Goal: Transaction & Acquisition: Purchase product/service

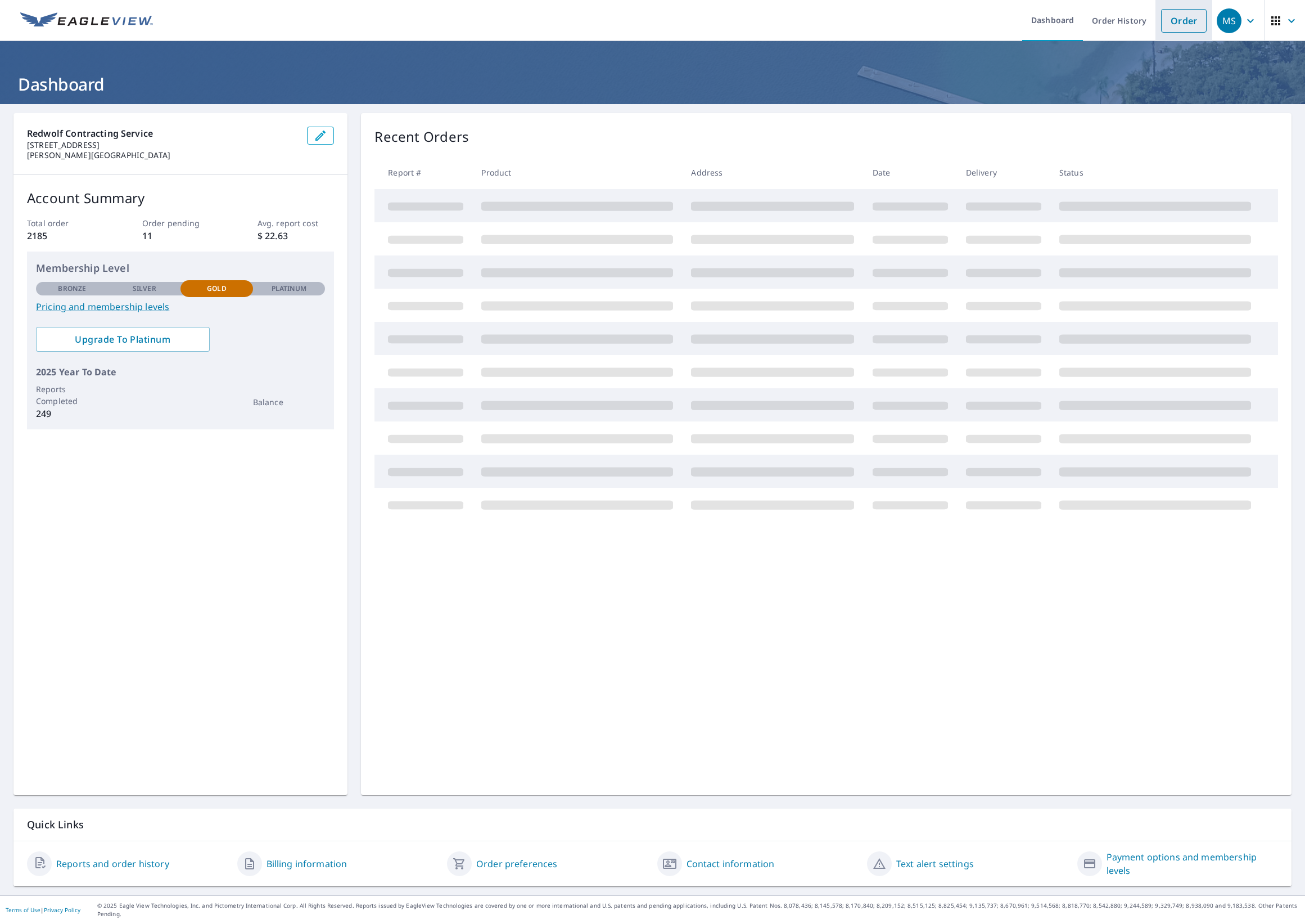
click at [1188, 26] on link "Order" at bounding box center [1184, 20] width 46 height 24
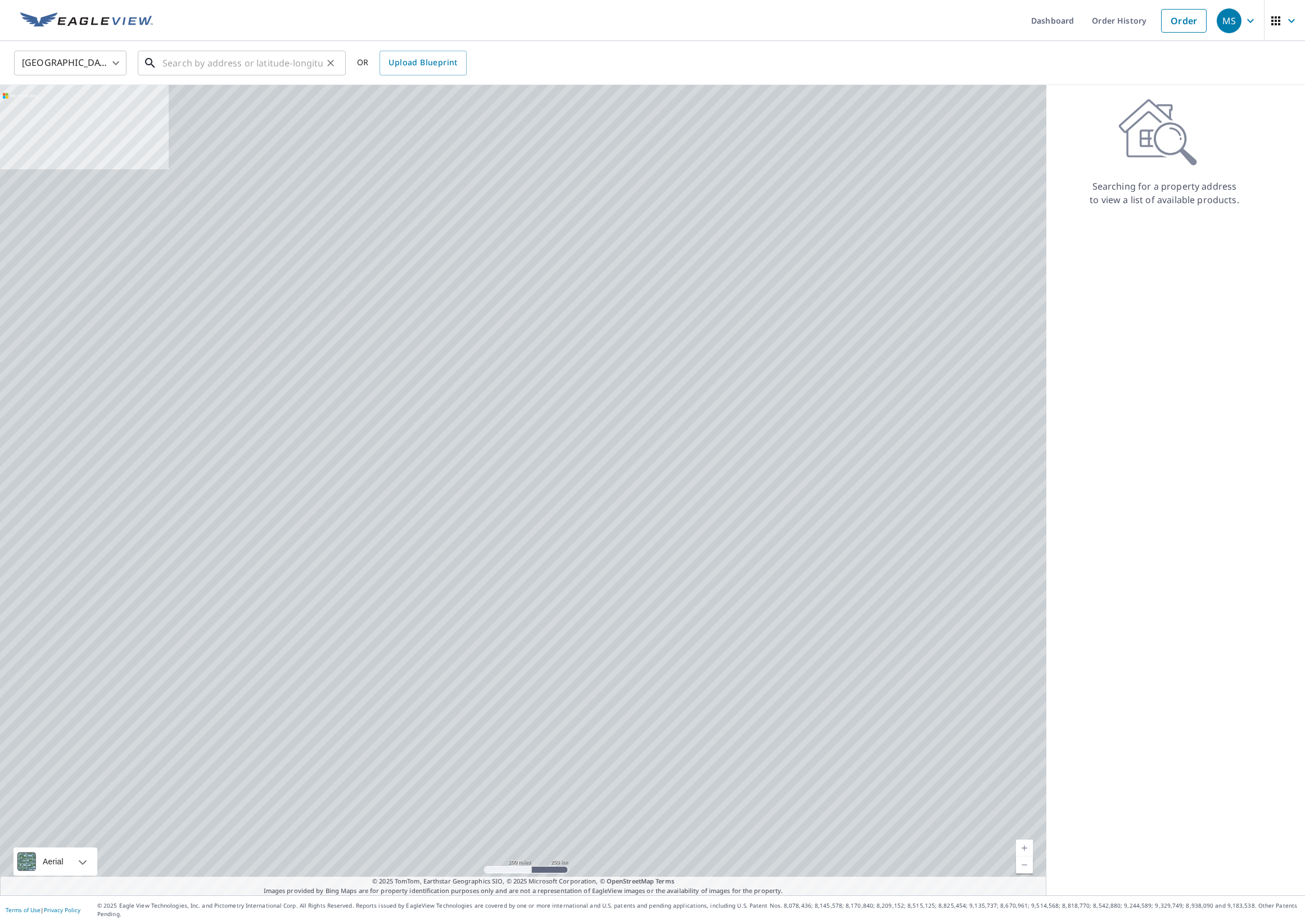
click at [249, 65] on input "text" at bounding box center [242, 63] width 161 height 32
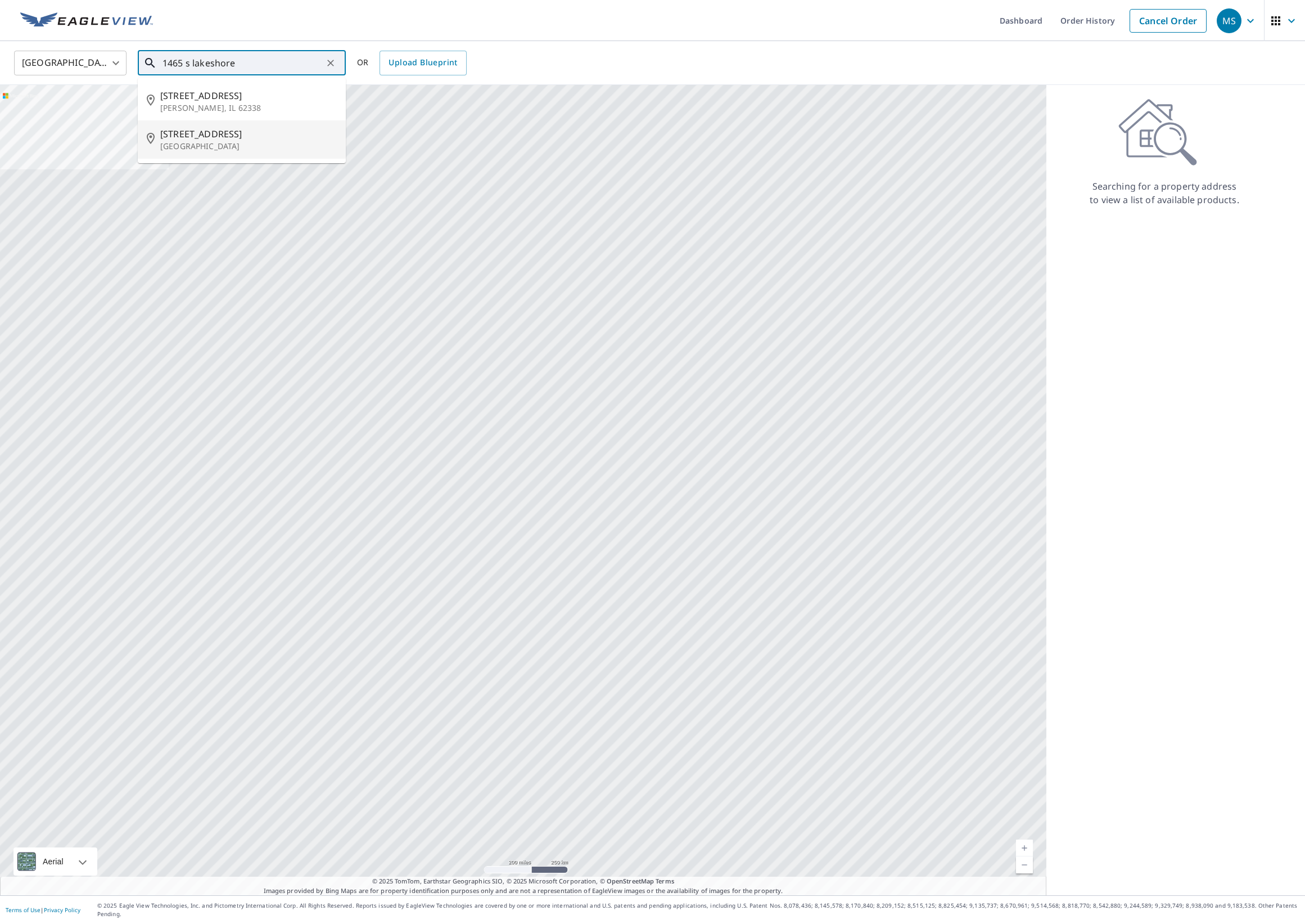
click at [211, 140] on span "[STREET_ADDRESS]" at bounding box center [249, 134] width 177 height 13
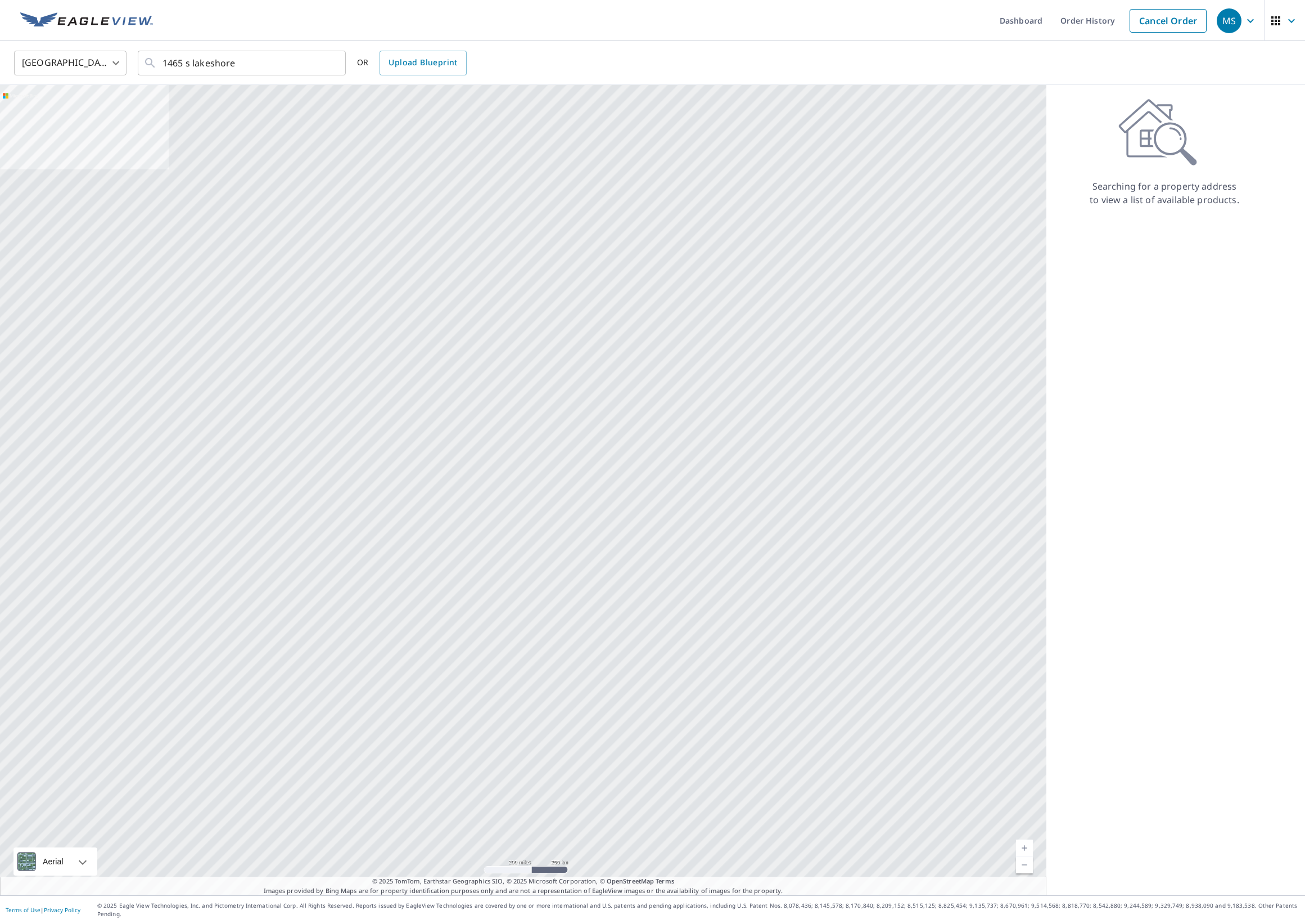
type input "[STREET_ADDRESS][PERSON_NAME]"
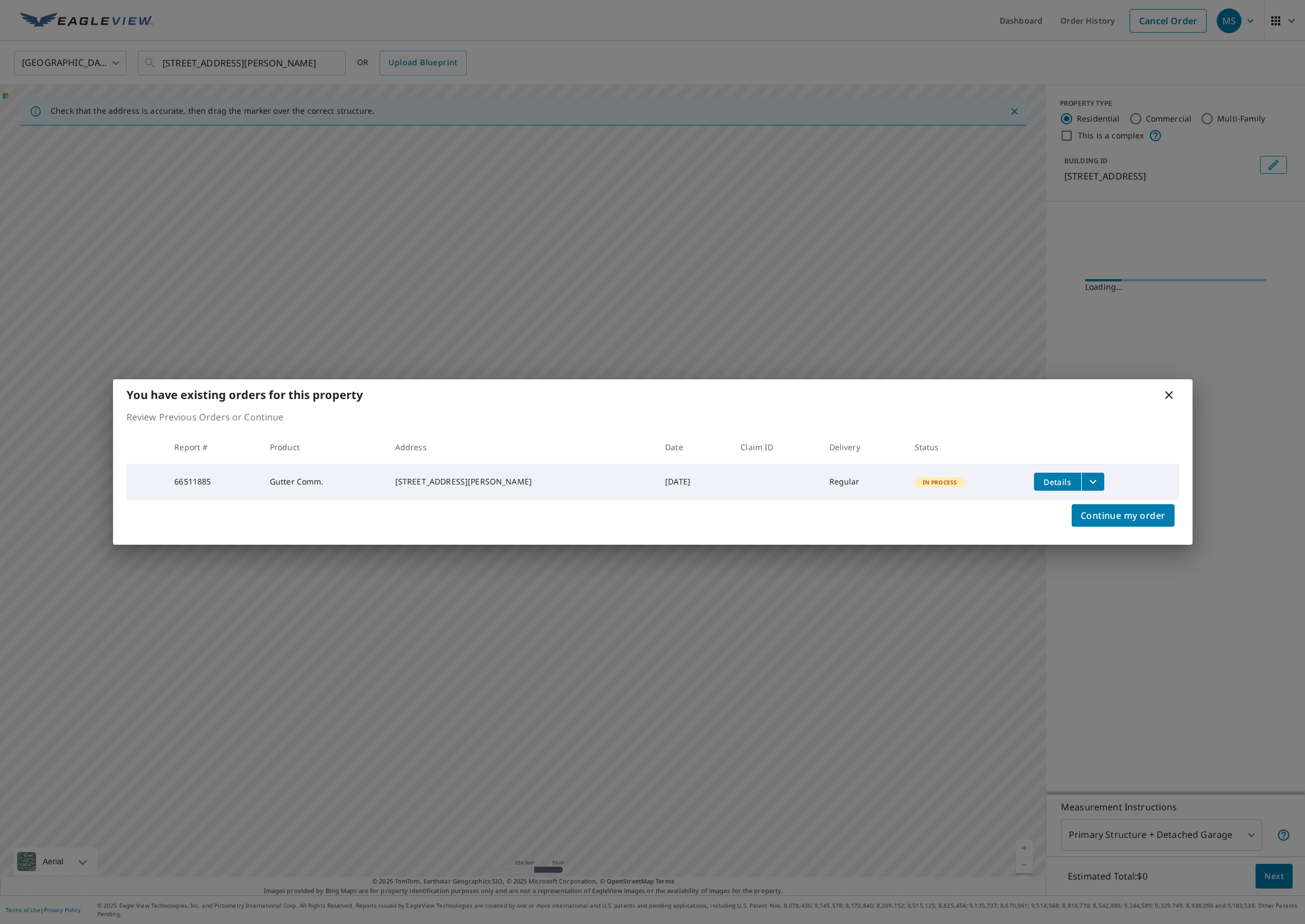
click at [1166, 393] on icon at bounding box center [1169, 394] width 13 height 13
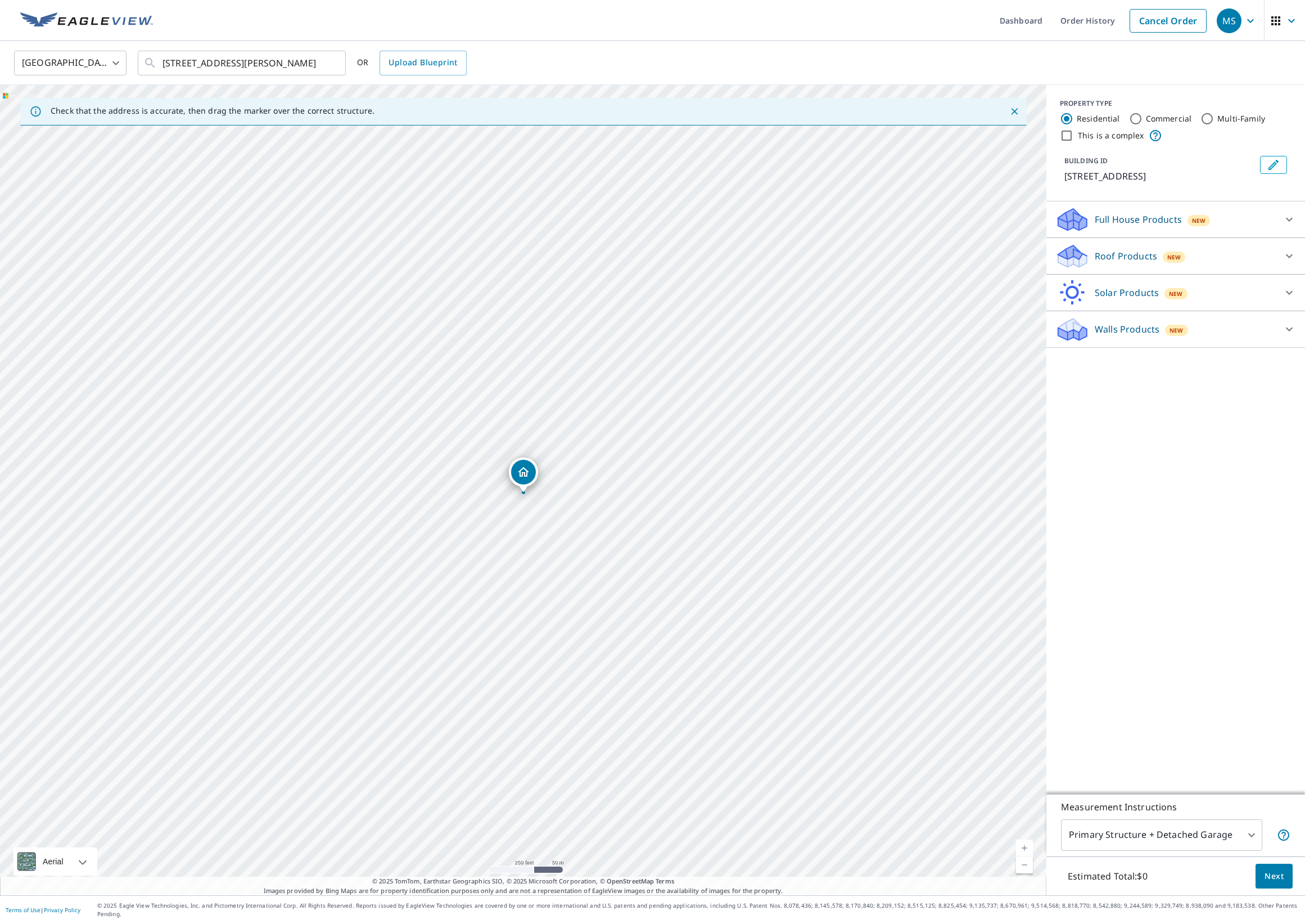
click at [1027, 856] on link "Current Level 17, Zoom In" at bounding box center [1024, 847] width 17 height 17
click at [1027, 856] on link "Current Level 17.546994650522137, Zoom In" at bounding box center [1024, 847] width 17 height 17
click at [1027, 856] on link "Current Level 18.187669218294758, Zoom In Disabled" at bounding box center [1024, 847] width 17 height 17
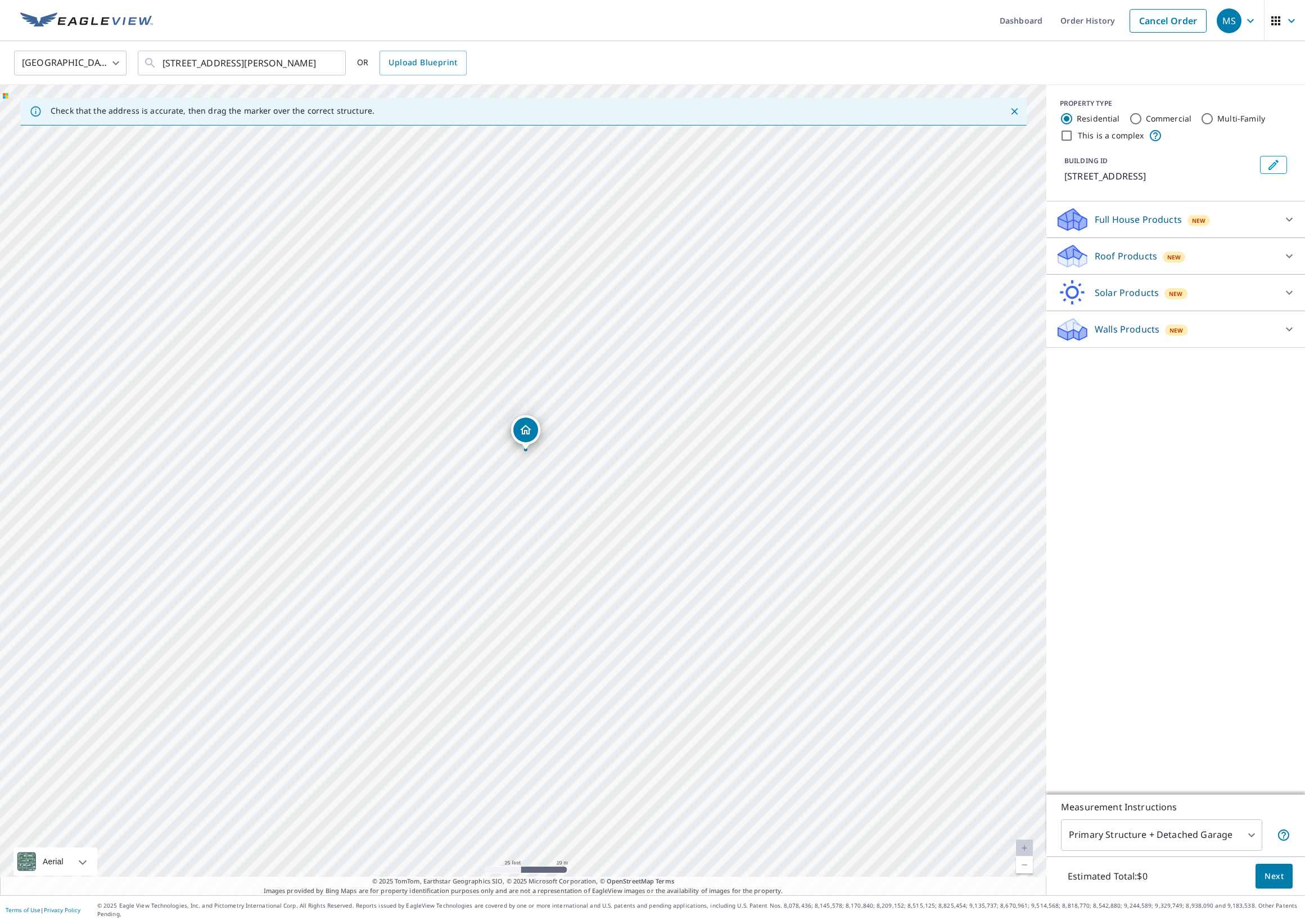
drag, startPoint x: 523, startPoint y: 470, endPoint x: 524, endPoint y: 427, distance: 43.0
click at [1114, 270] on div "Roof Products New" at bounding box center [1165, 256] width 220 height 26
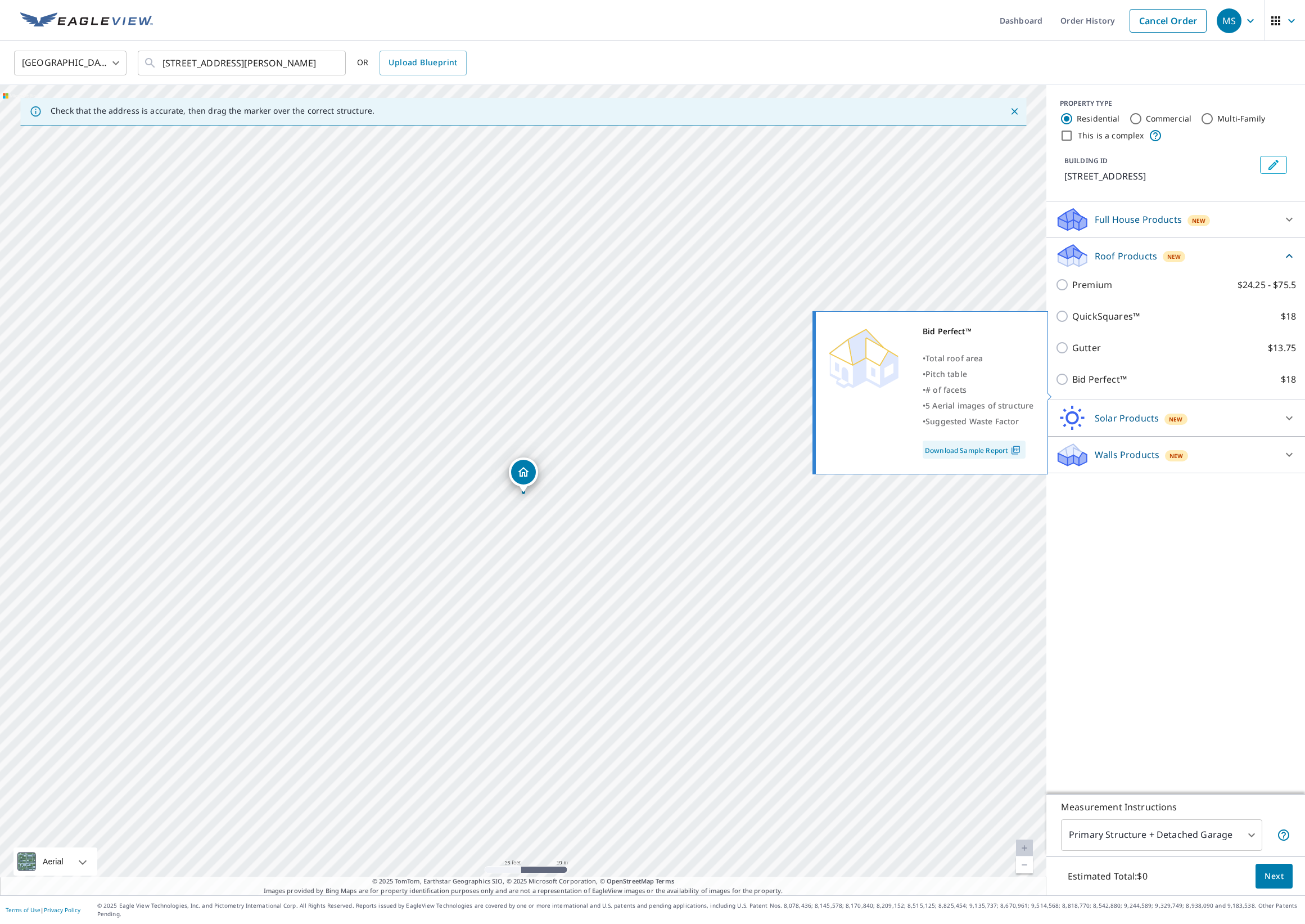
click at [1063, 386] on input "Bid Perfect™ $18" at bounding box center [1063, 379] width 17 height 13
checkbox input "true"
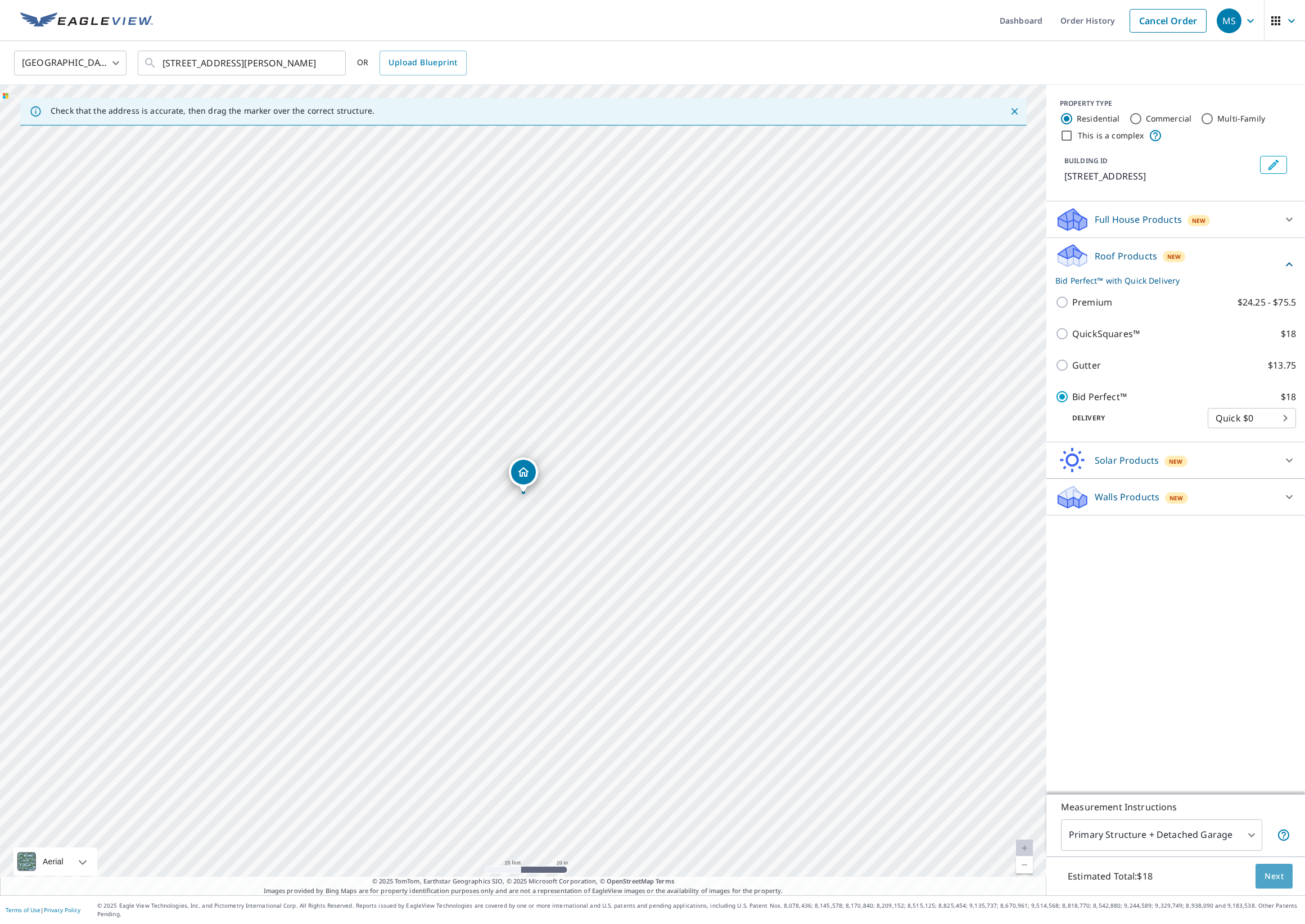
click at [1271, 883] on span "Next" at bounding box center [1274, 876] width 19 height 14
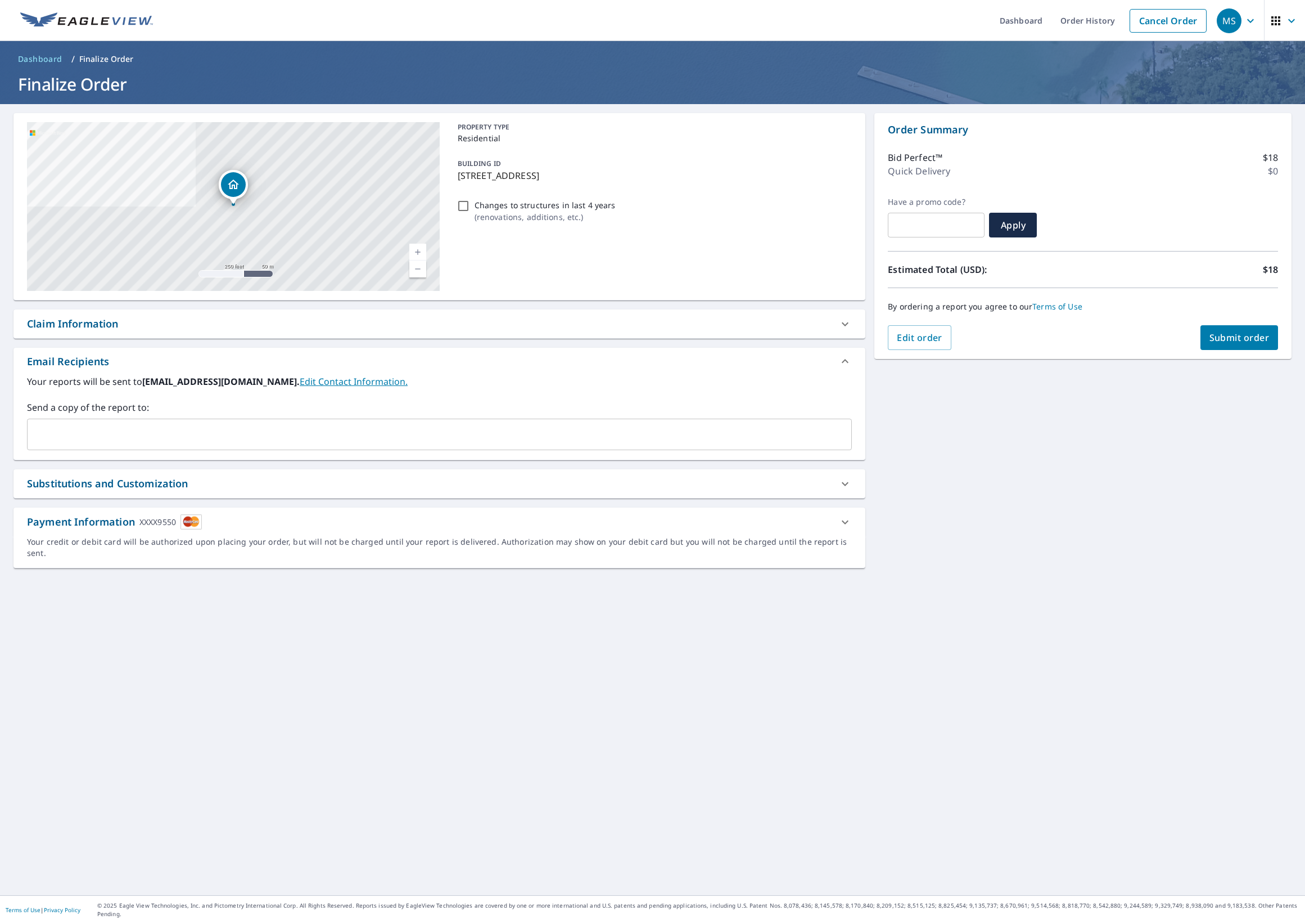
click at [1222, 339] on span "Submit order" at bounding box center [1239, 337] width 61 height 12
